Goal: Obtain resource: Obtain resource

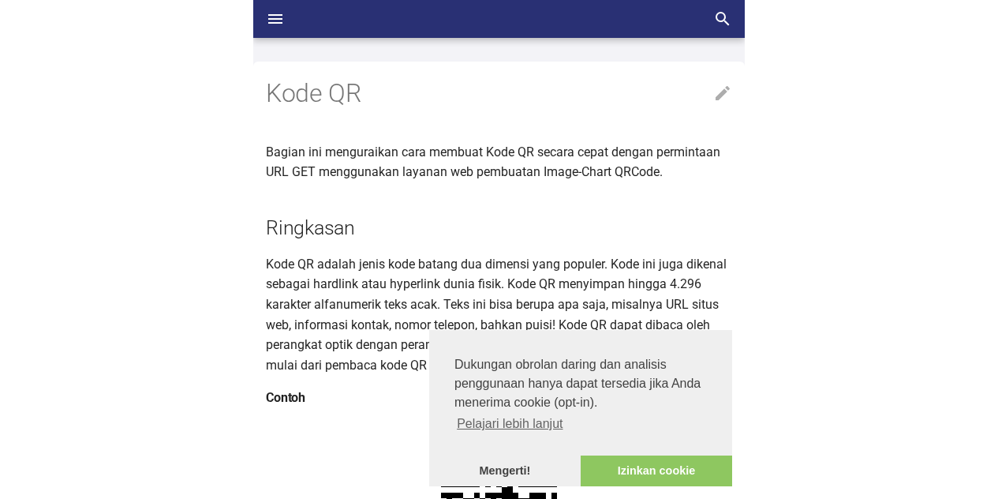
scroll to position [398, 0]
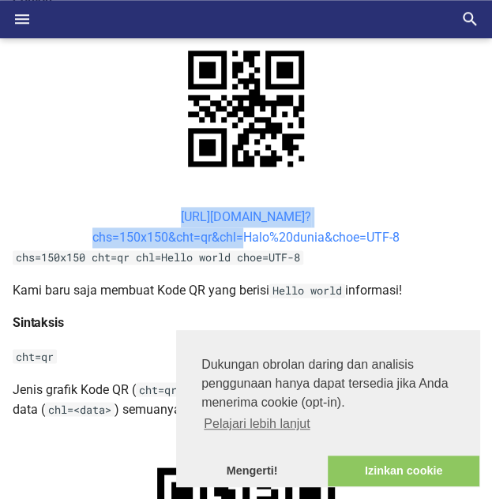
drag, startPoint x: 145, startPoint y: 215, endPoint x: 242, endPoint y: 242, distance: 100.0
click at [242, 242] on center "[URL][DOMAIN_NAME]? chs=150x150&cht=qr&chl=Halo%20dunia&choe=UTF-8" at bounding box center [246, 227] width 466 height 40
copy link "[URL][DOMAIN_NAME]? chs=150x150&cht=qr&chl="
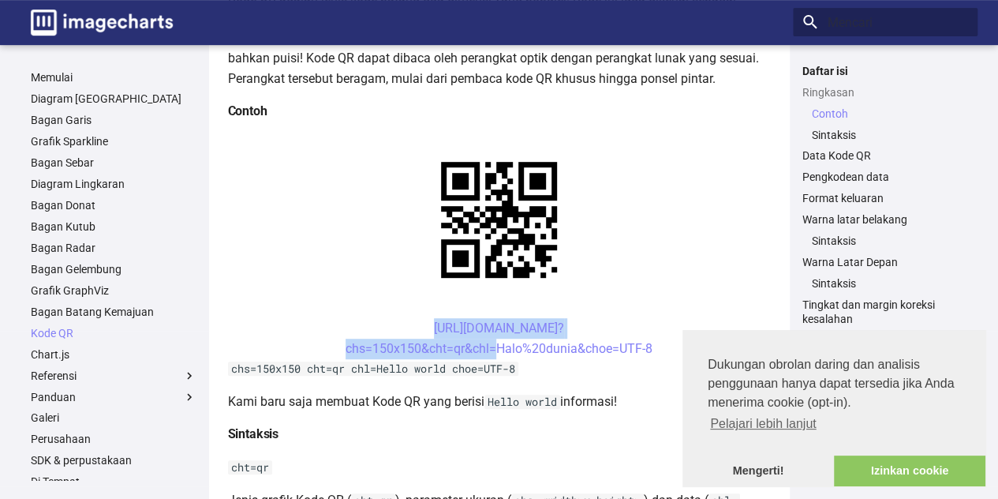
scroll to position [501, 0]
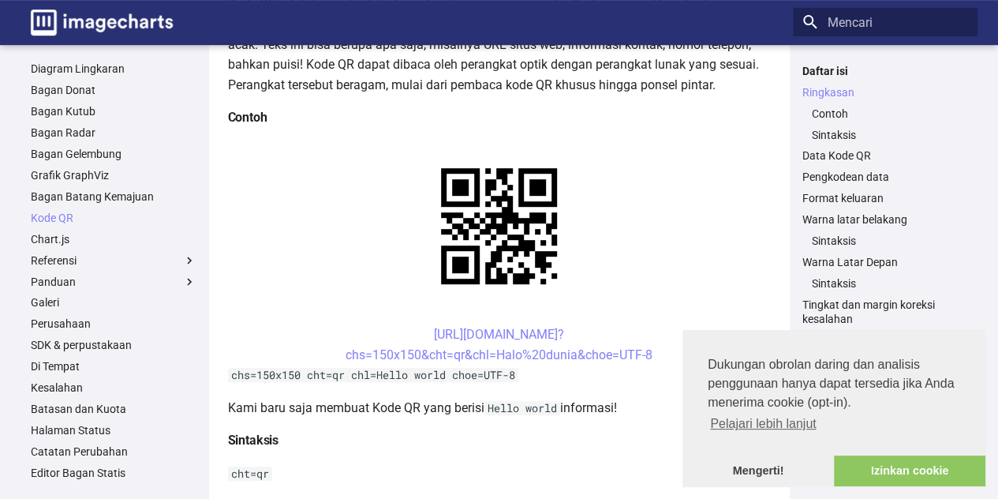
scroll to position [268, 0]
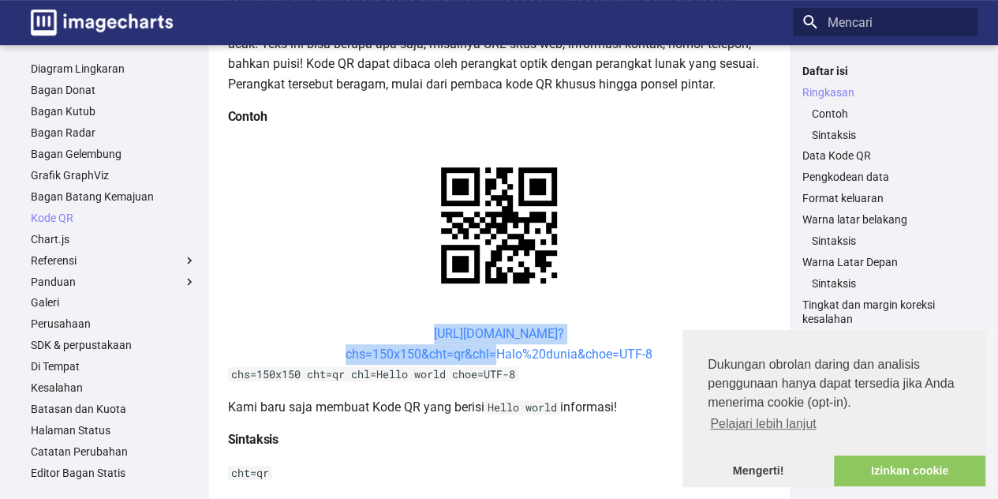
drag, startPoint x: 402, startPoint y: 332, endPoint x: 500, endPoint y: 355, distance: 100.5
click at [500, 355] on center "[URL][DOMAIN_NAME]? chs=150x150&cht=qr&chl=Halo%20dunia&choe=UTF-8" at bounding box center [499, 344] width 543 height 40
copy link "[URL][DOMAIN_NAME]? chs=150x150&cht=qr&chl="
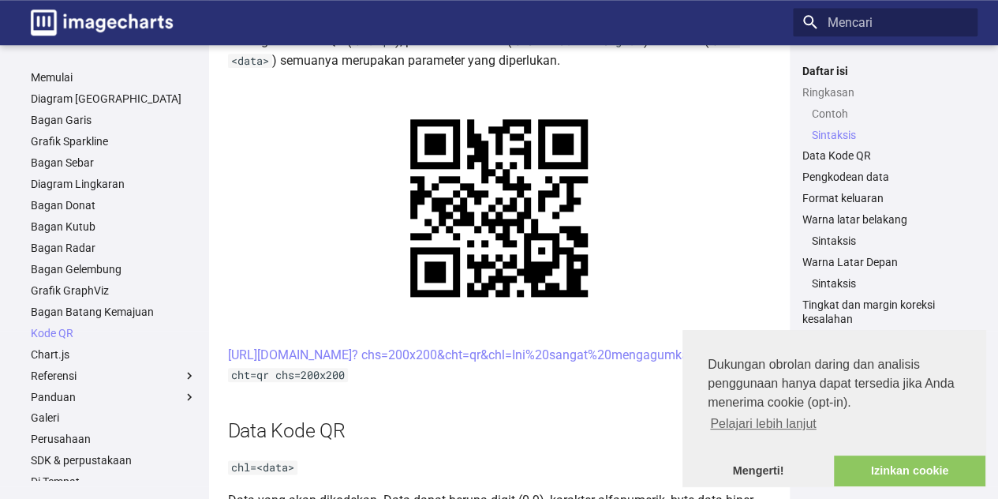
scroll to position [736, 0]
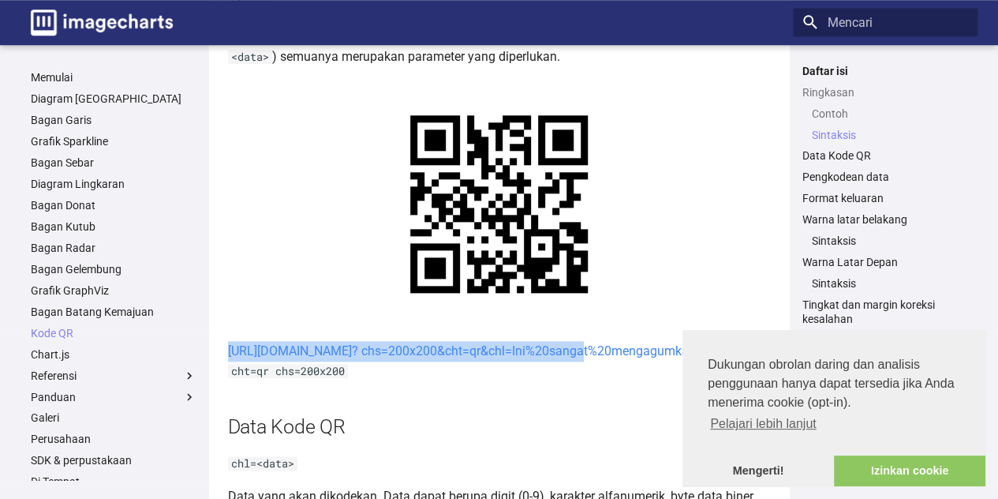
drag, startPoint x: 395, startPoint y: 348, endPoint x: 436, endPoint y: 373, distance: 48.9
click at [436, 361] on center "[URL][DOMAIN_NAME]? chs=200x200&cht=qr&chl=Ini%20sangat%20mengagumkan&choe=UTF-8" at bounding box center [499, 351] width 543 height 21
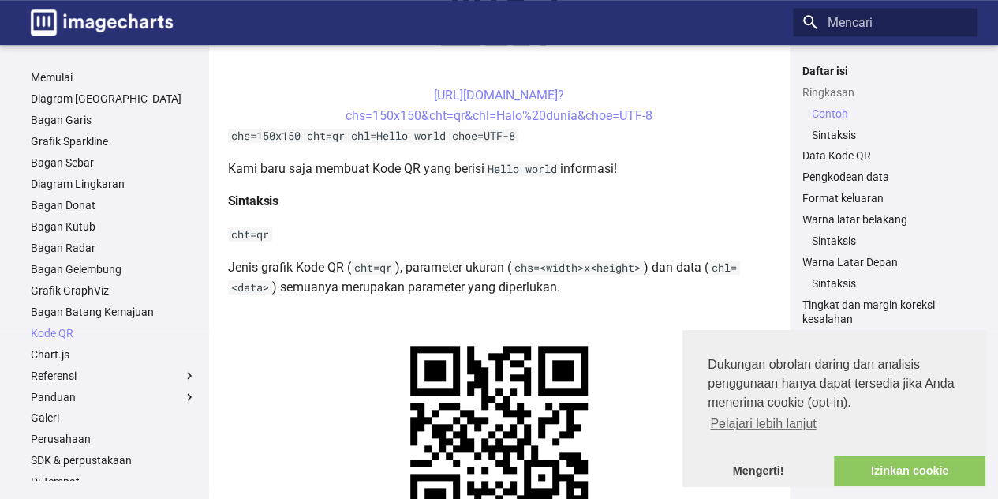
scroll to position [721, 0]
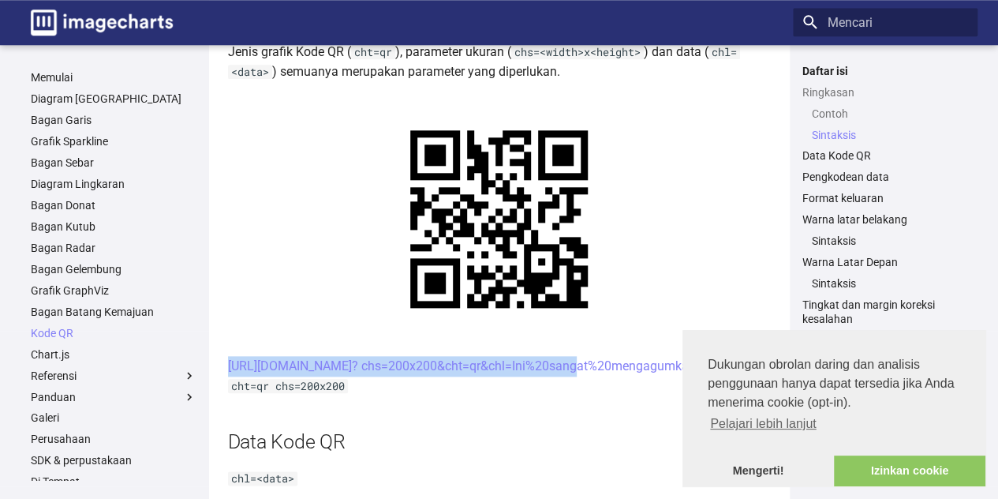
click at [392, 362] on center "[URL][DOMAIN_NAME]? chs=200x200&cht=qr&chl=Ini%20sangat%20mengagumkan&choe=UTF-8" at bounding box center [499, 366] width 543 height 21
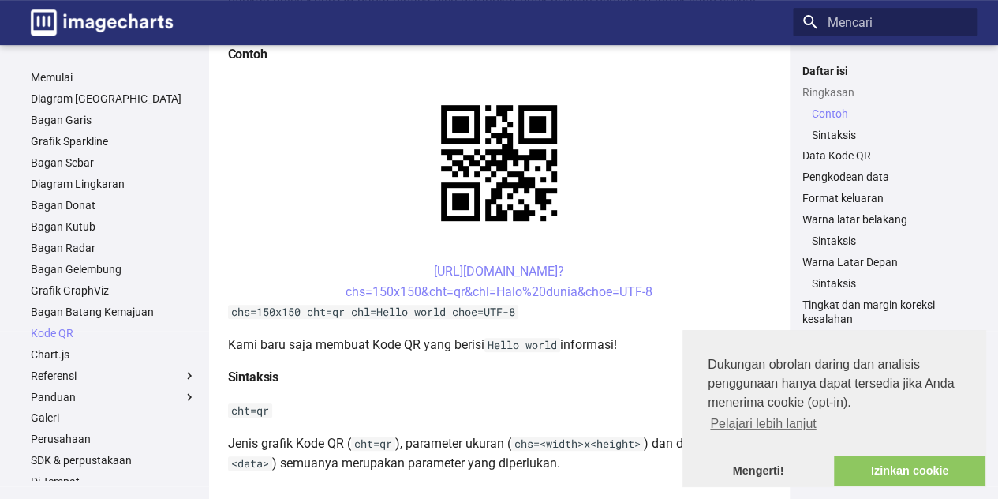
scroll to position [325, 0]
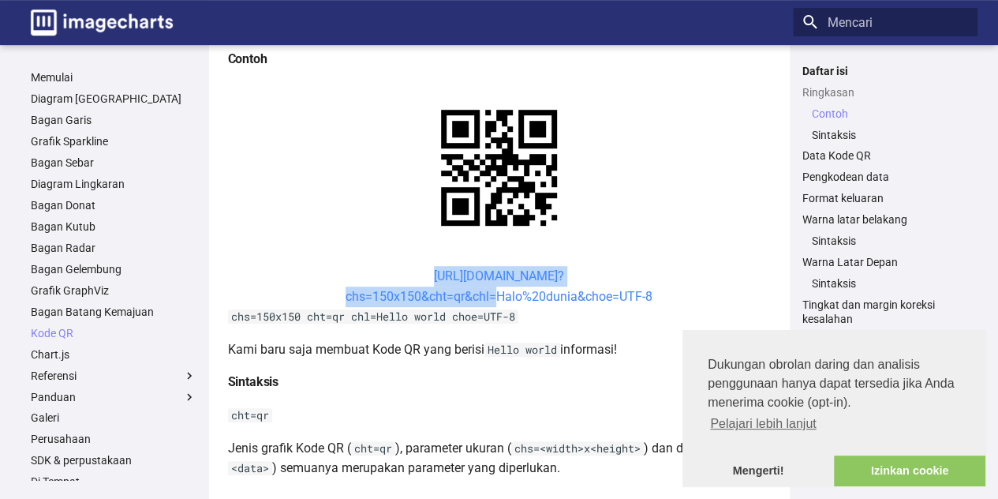
drag, startPoint x: 395, startPoint y: 274, endPoint x: 497, endPoint y: 298, distance: 104.7
click at [497, 298] on center "[URL][DOMAIN_NAME]? chs=150x150&cht=qr&chl=Halo%20dunia&choe=UTF-8" at bounding box center [499, 286] width 543 height 40
copy link "[URL][DOMAIN_NAME]? chs=150x150&cht=qr&chl="
click at [435, 275] on font "[URL][DOMAIN_NAME]?" at bounding box center [499, 275] width 130 height 15
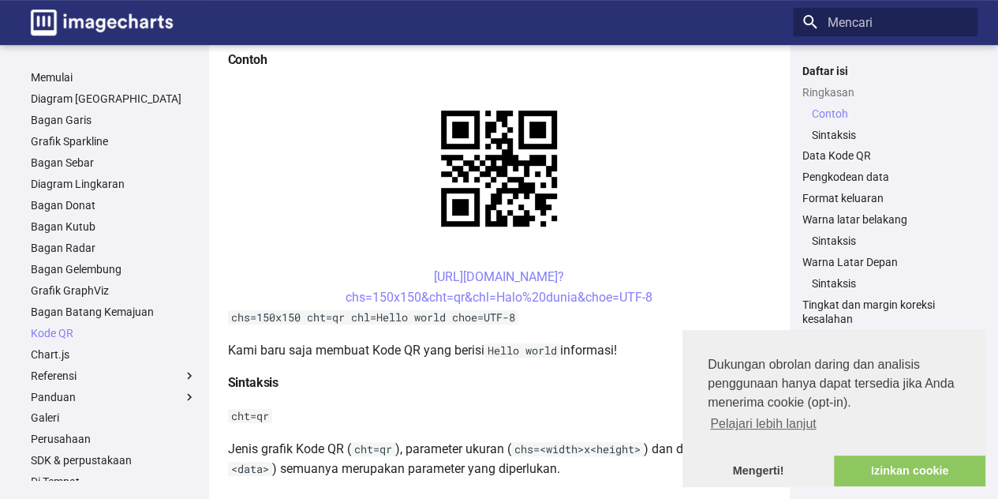
scroll to position [325, 0]
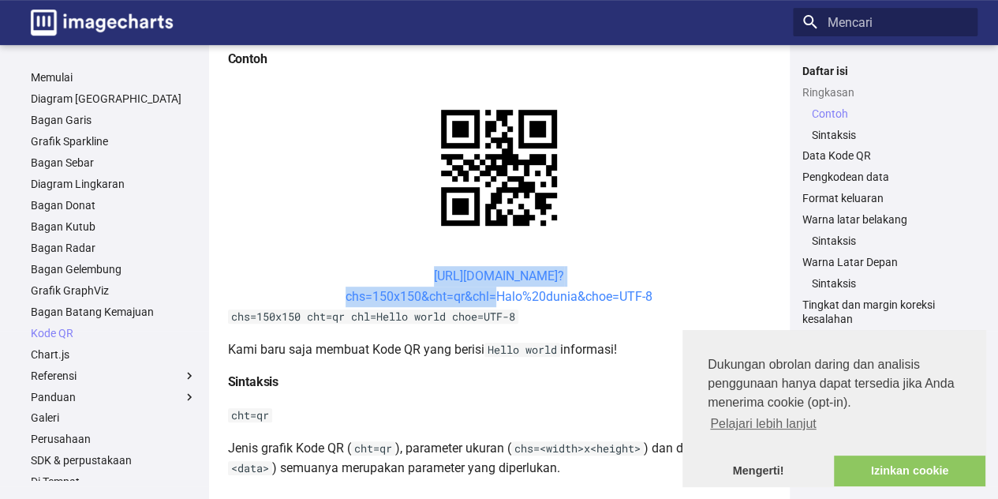
drag, startPoint x: 391, startPoint y: 279, endPoint x: 497, endPoint y: 301, distance: 108.0
click at [497, 301] on center "[URL][DOMAIN_NAME]? chs=150x150&cht=qr&chl=Halo%20dunia&choe=UTF-8" at bounding box center [499, 286] width 543 height 40
copy link "[URL][DOMAIN_NAME]? chs=150x150&cht=qr&chl="
